Goal: Transaction & Acquisition: Book appointment/travel/reservation

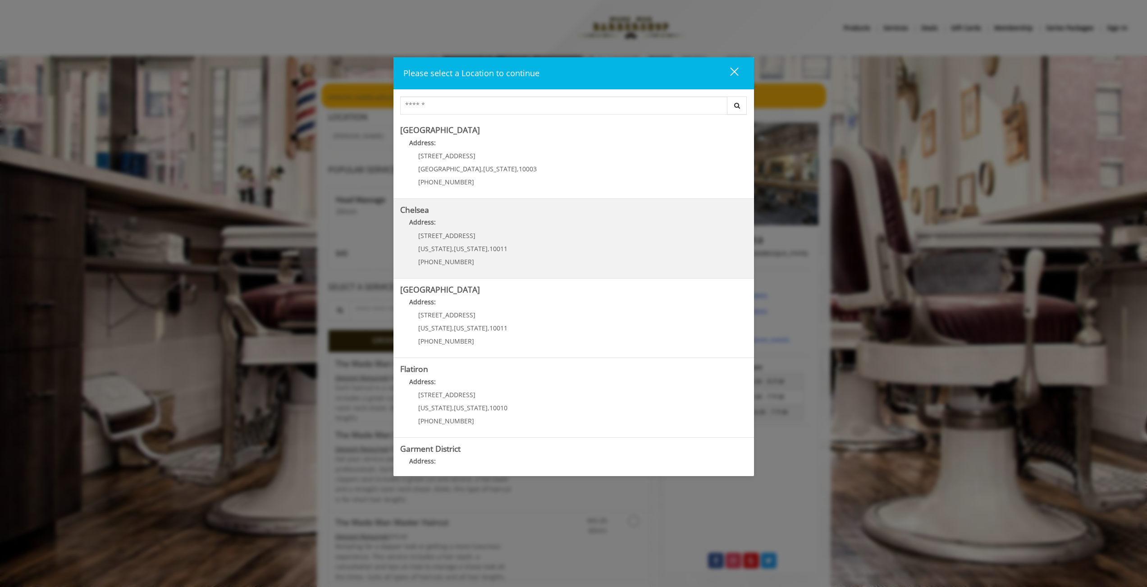
click at [525, 261] on link "Chelsea Address: 169/170 W 23rd St New York , New York , 10011 (917) 639-3902" at bounding box center [573, 239] width 347 height 66
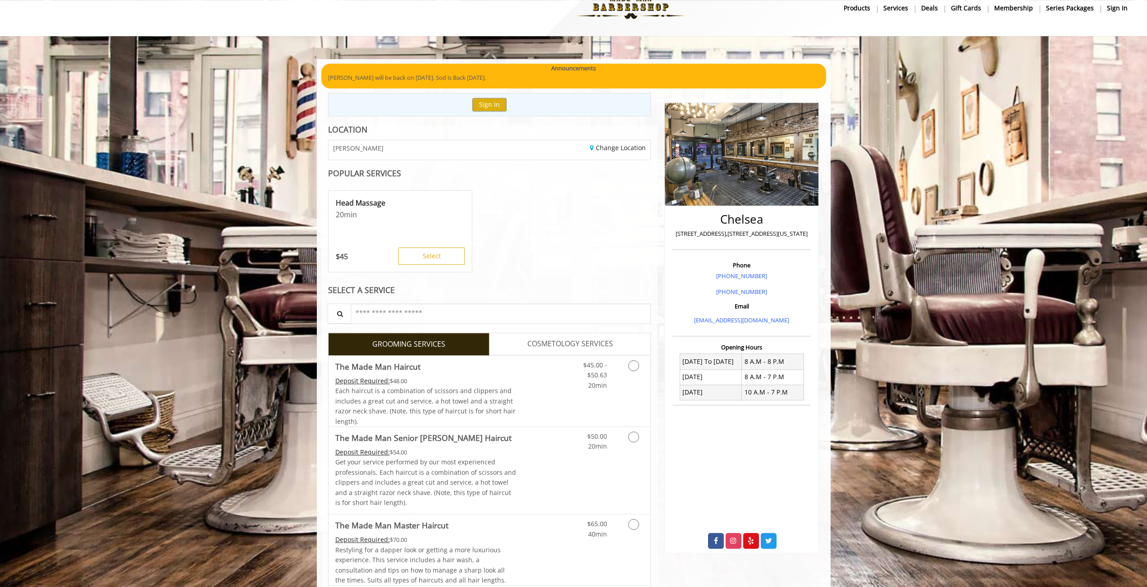
scroll to position [18, 0]
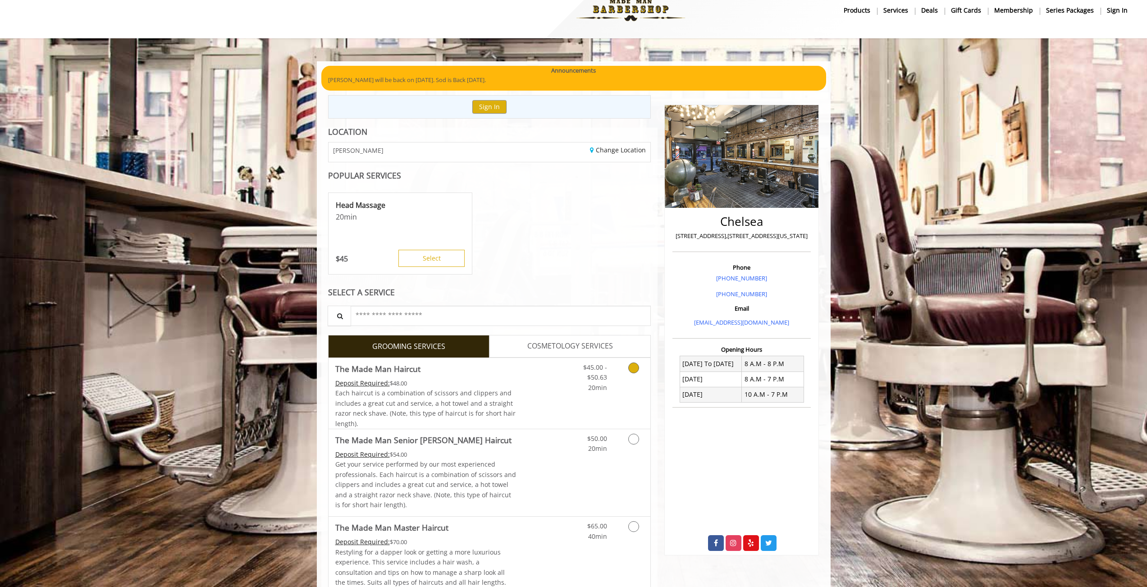
click at [518, 386] on link "Discounted Price" at bounding box center [543, 393] width 54 height 71
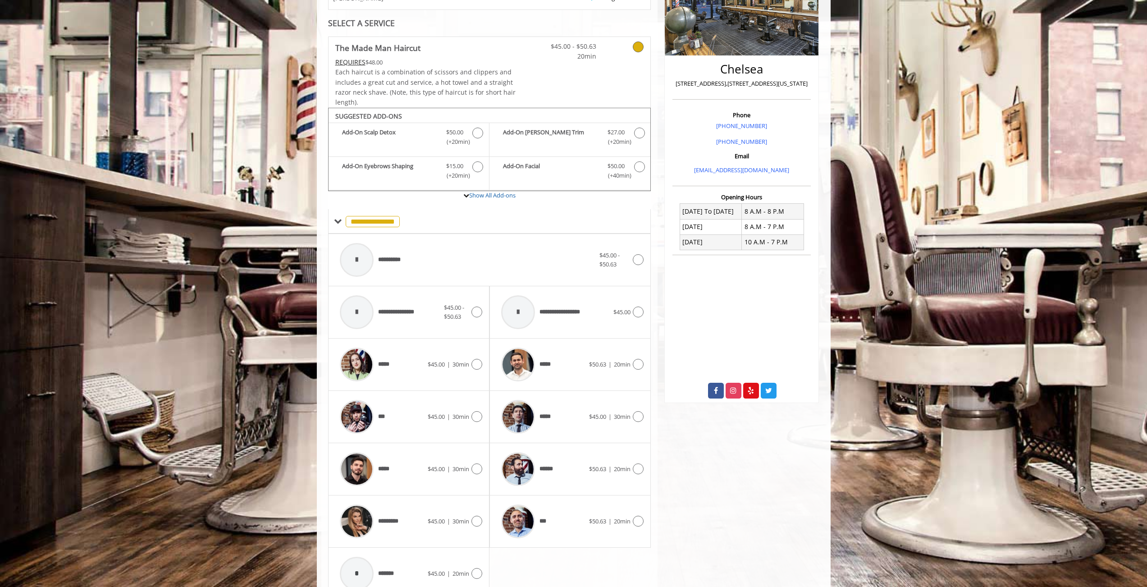
scroll to position [214, 0]
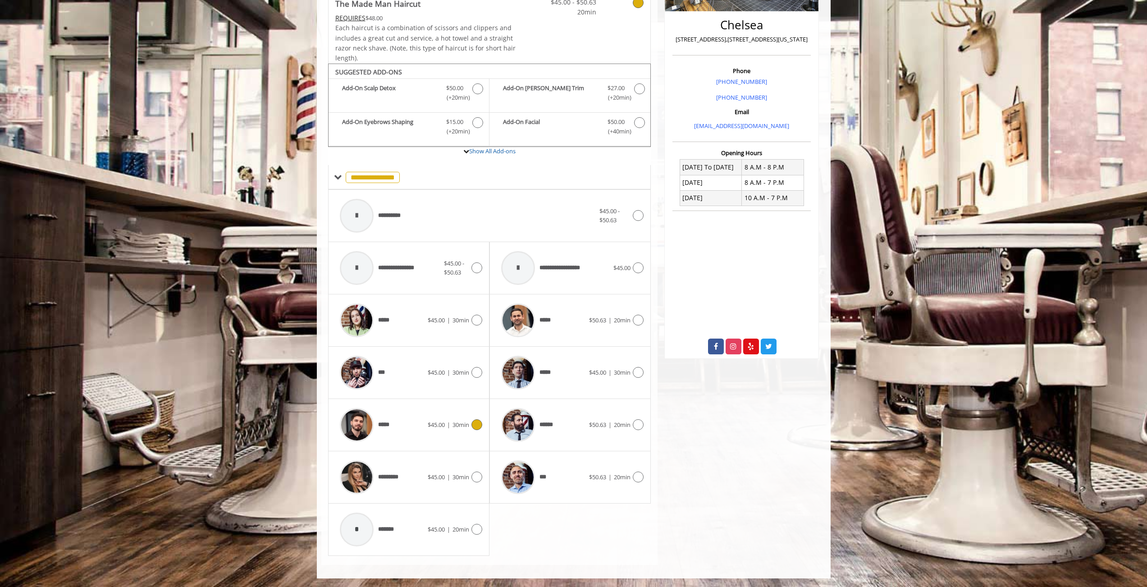
click at [427, 430] on div "*****" at bounding box center [381, 424] width 92 height 43
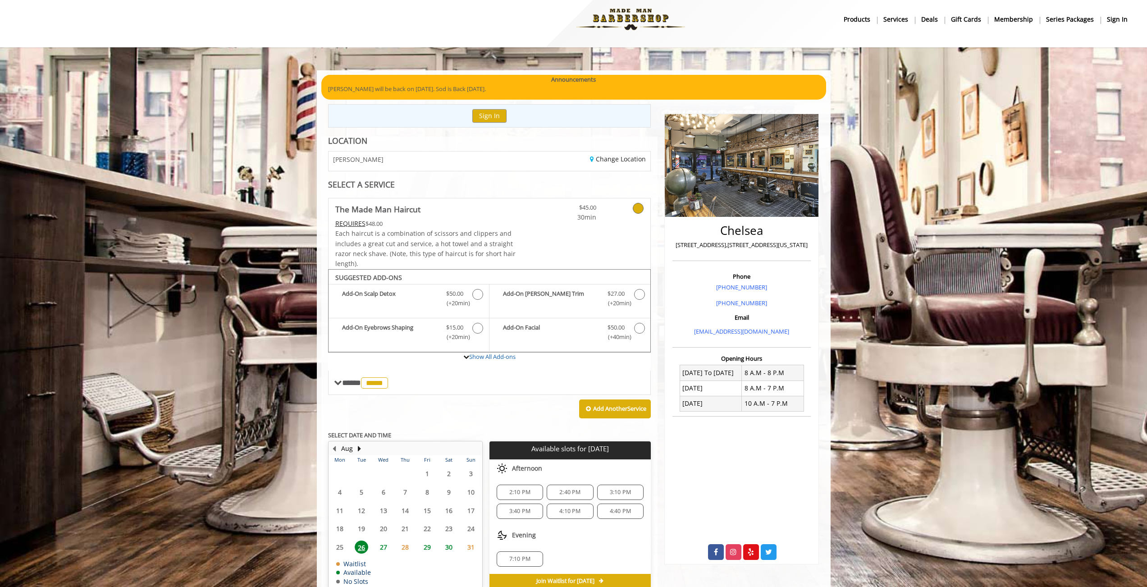
scroll to position [54, 0]
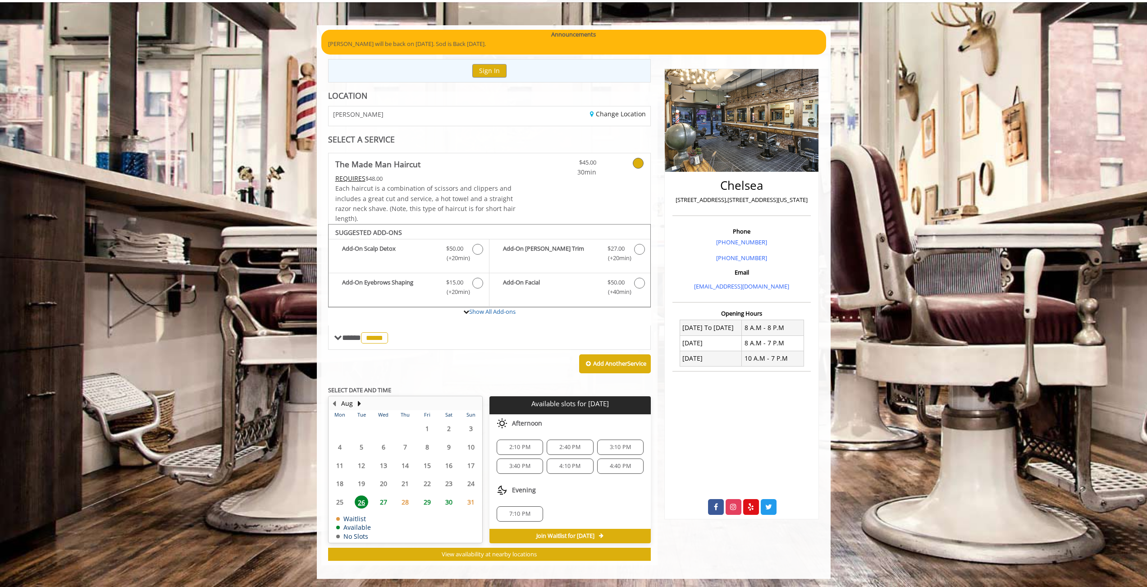
click at [578, 447] on span "2:40 PM" at bounding box center [569, 447] width 21 height 7
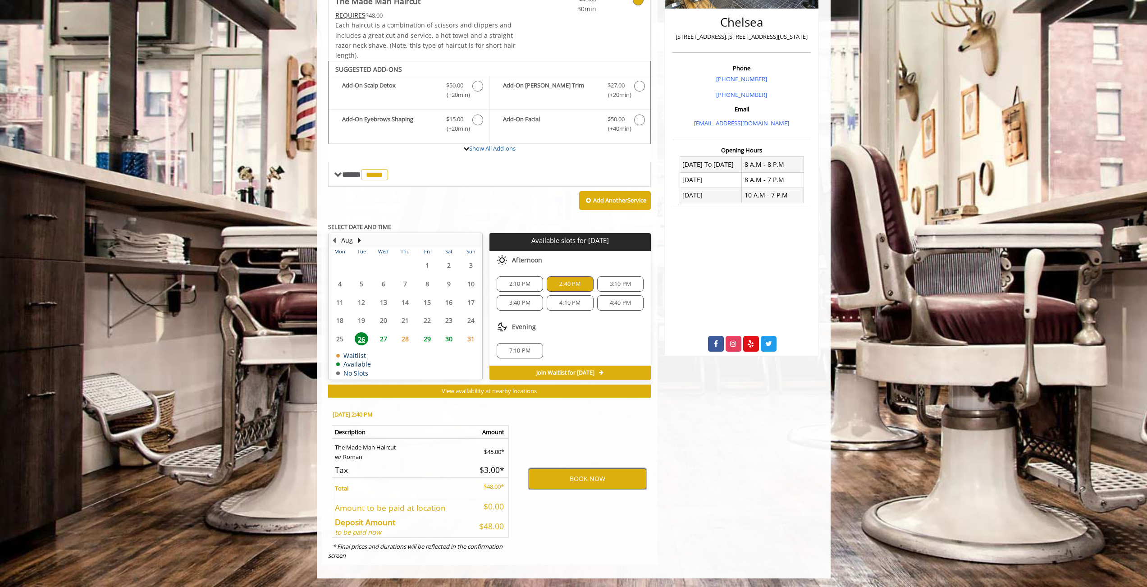
click at [573, 473] on button "BOOK NOW" at bounding box center [588, 478] width 118 height 21
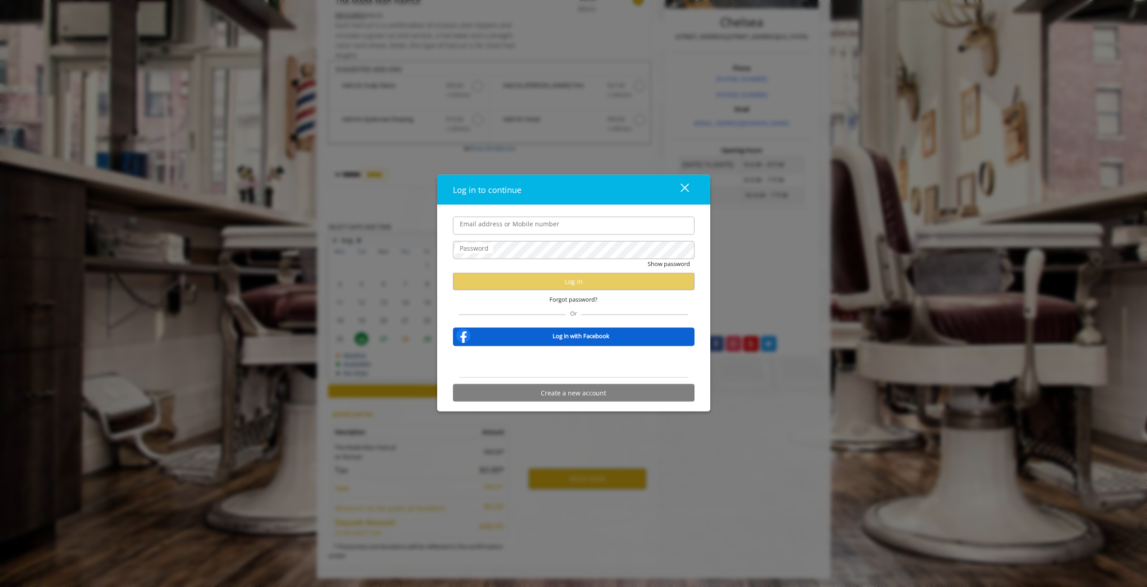
click at [551, 357] on div "Sign in with Google. Opens in new tab" at bounding box center [573, 362] width 83 height 20
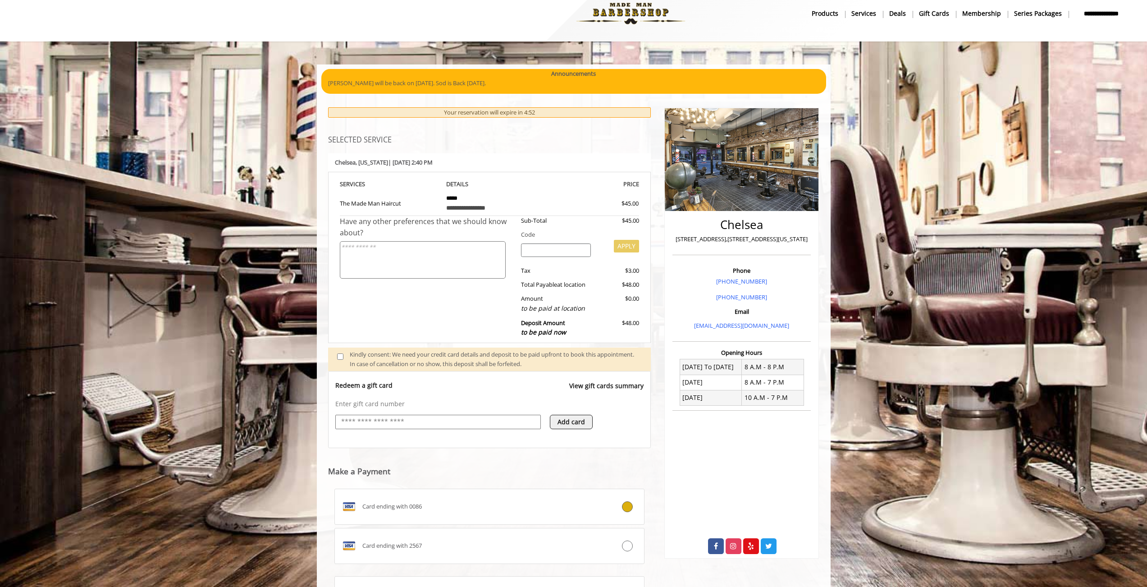
scroll to position [97, 0]
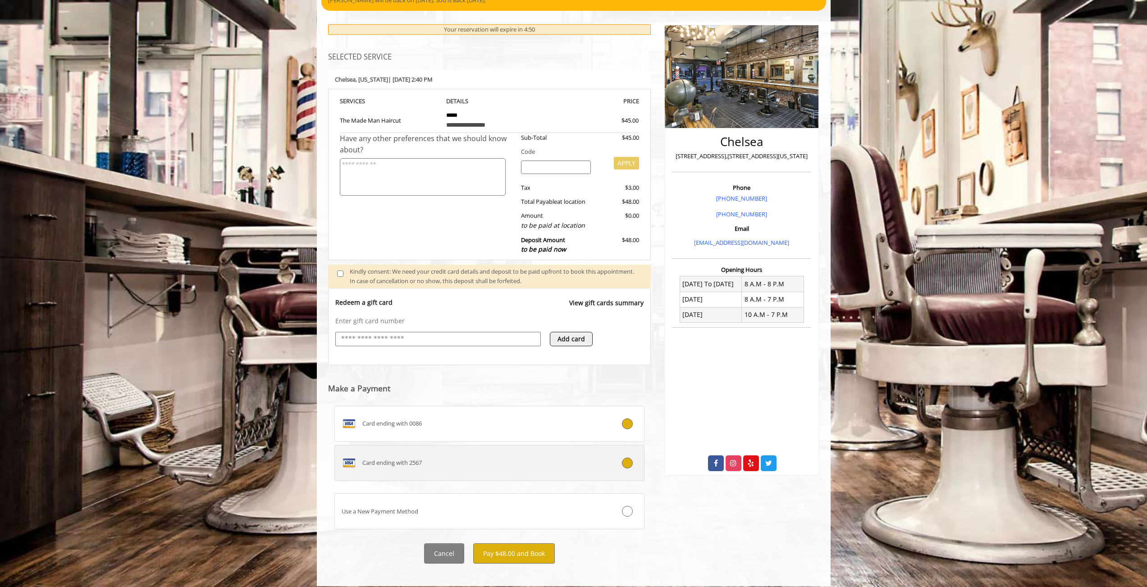
click at [454, 466] on div "Card ending with 2567" at bounding box center [464, 463] width 258 height 14
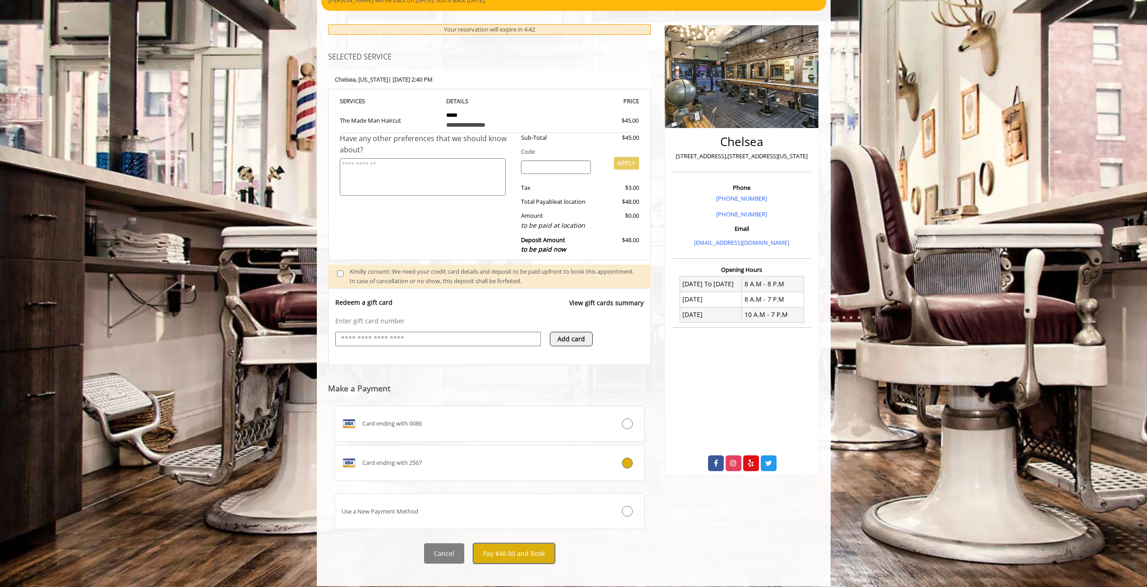
click at [517, 552] on button "Pay $48.00 and Book" at bounding box center [514, 553] width 82 height 20
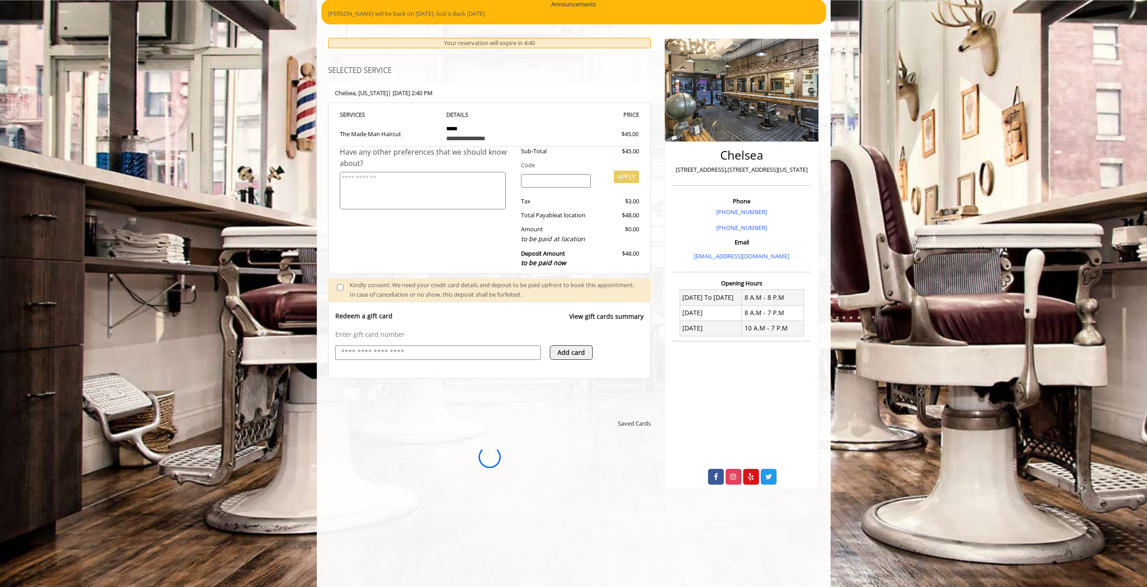
scroll to position [261, 0]
